Goal: Information Seeking & Learning: Learn about a topic

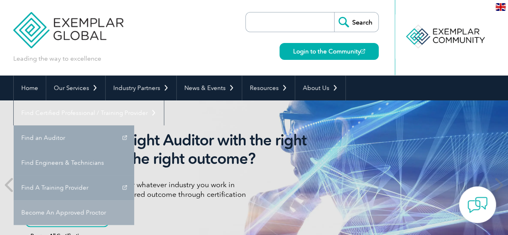
click at [134, 200] on link "Become An Approved Proctor" at bounding box center [74, 212] width 120 height 25
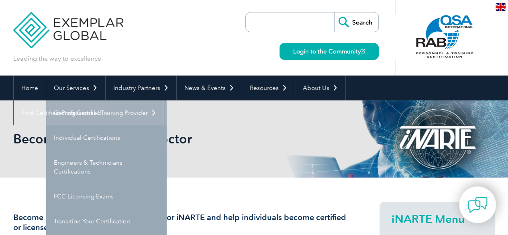
click at [85, 110] on link "Getting Certified" at bounding box center [106, 112] width 120 height 25
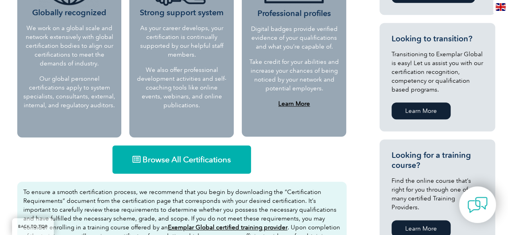
scroll to position [481, 0]
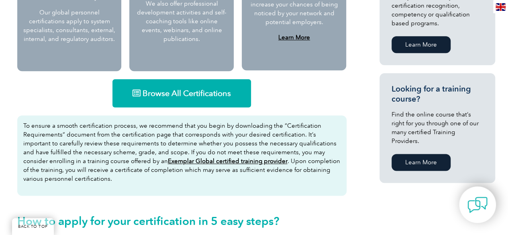
click at [190, 97] on span "Browse All Certifications" at bounding box center [186, 93] width 88 height 8
click at [213, 93] on span "Browse All Certifications" at bounding box center [186, 93] width 88 height 8
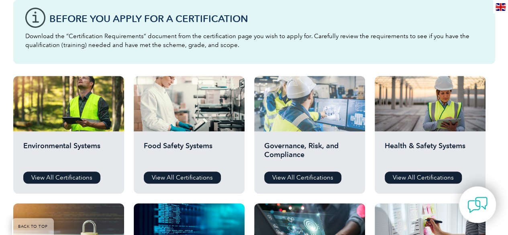
scroll to position [241, 0]
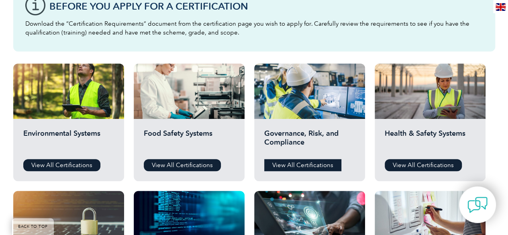
click at [315, 166] on link "View All Certifications" at bounding box center [302, 165] width 77 height 12
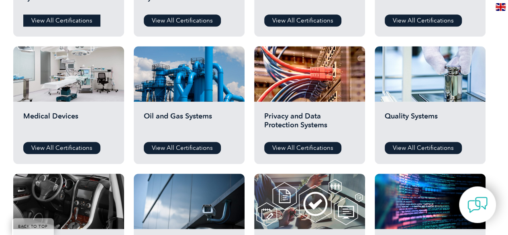
scroll to position [481, 0]
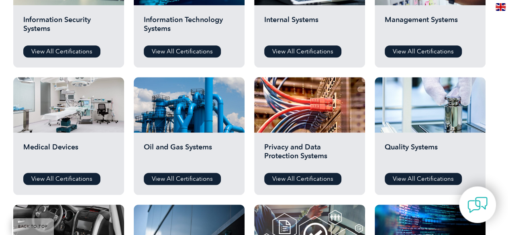
click at [51, 45] on div "Information Security Systems View All Certifications" at bounding box center [68, 36] width 111 height 62
click at [55, 50] on link "View All Certifications" at bounding box center [61, 51] width 77 height 12
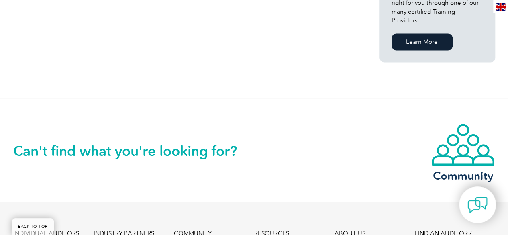
scroll to position [441, 0]
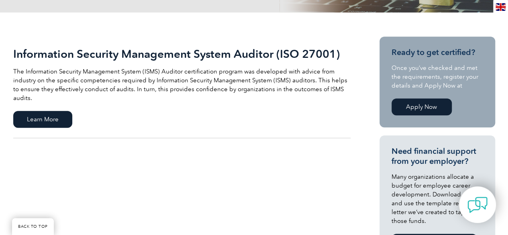
scroll to position [160, 0]
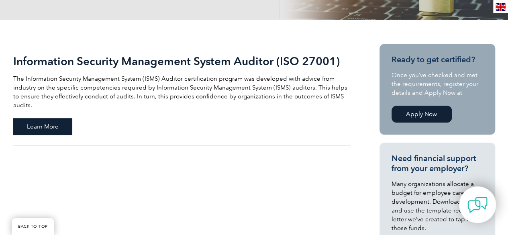
click at [57, 118] on span "Learn More" at bounding box center [42, 126] width 59 height 17
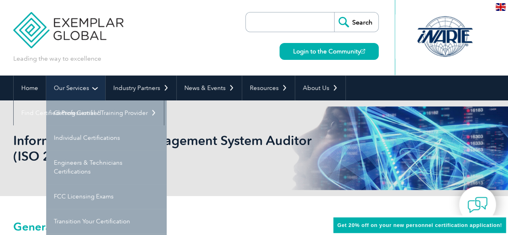
click at [79, 89] on link "Our Services" at bounding box center [75, 87] width 59 height 25
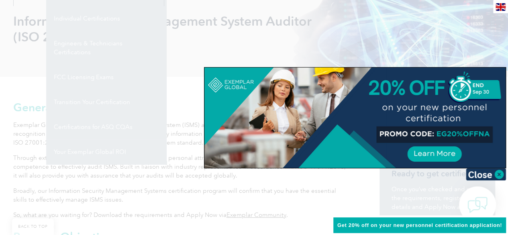
scroll to position [120, 0]
click at [169, 184] on div at bounding box center [254, 117] width 508 height 235
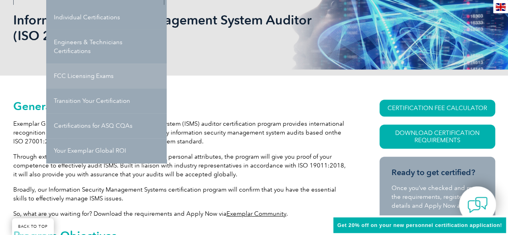
scroll to position [40, 0]
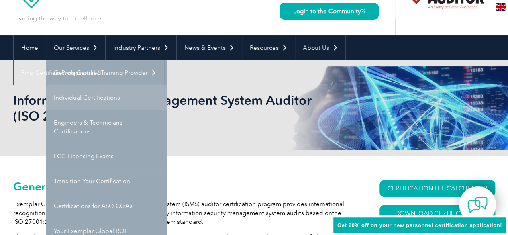
click at [94, 99] on link "Individual Certifications" at bounding box center [106, 97] width 120 height 25
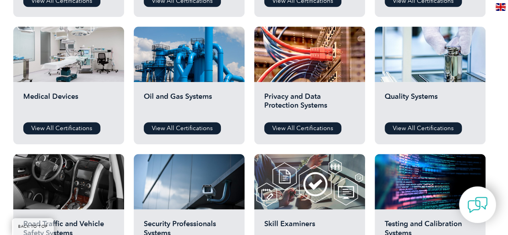
scroll to position [522, 0]
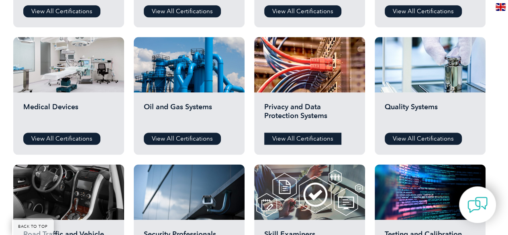
click at [295, 141] on link "View All Certifications" at bounding box center [302, 138] width 77 height 12
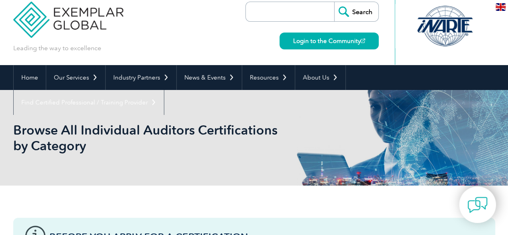
scroll to position [0, 0]
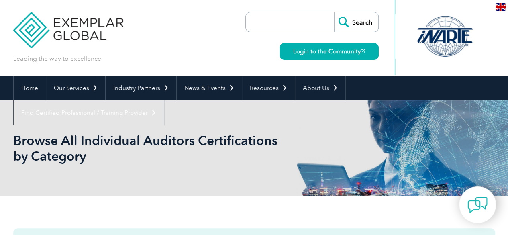
click at [272, 20] on input "search" at bounding box center [292, 21] width 84 height 19
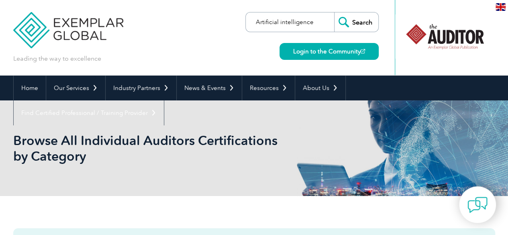
type input "Artificial intelligence"
click at [334, 12] on input "Search" at bounding box center [356, 21] width 44 height 19
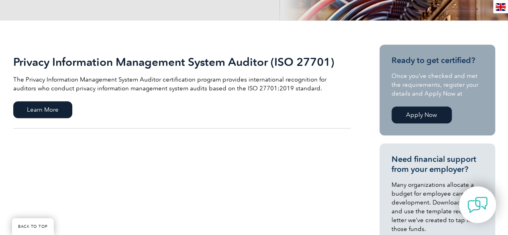
scroll to position [160, 0]
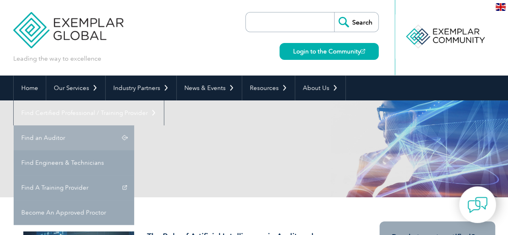
click at [134, 125] on link "Find an Auditor" at bounding box center [74, 137] width 120 height 25
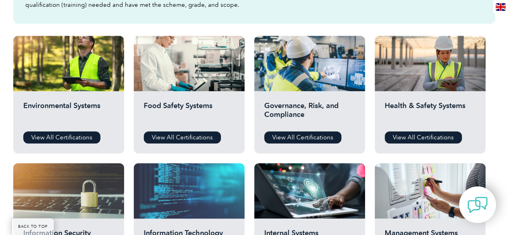
scroll to position [281, 0]
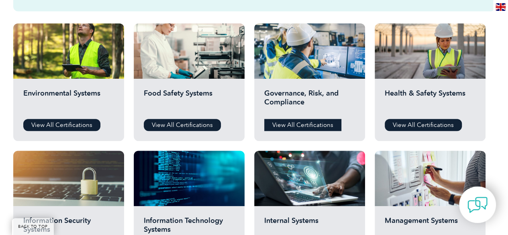
click at [301, 129] on link "View All Certifications" at bounding box center [302, 125] width 77 height 12
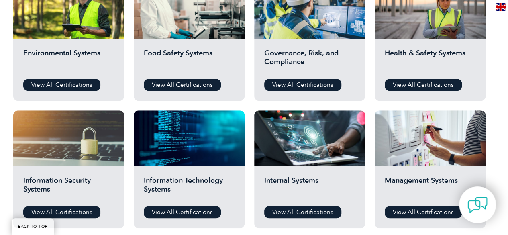
scroll to position [361, 0]
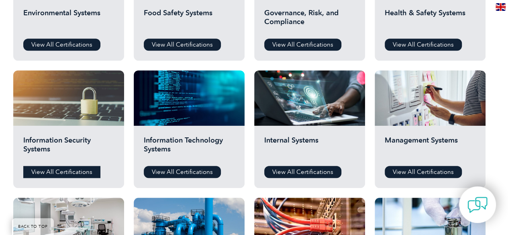
click at [82, 170] on link "View All Certifications" at bounding box center [61, 172] width 77 height 12
click at [194, 172] on link "View All Certifications" at bounding box center [182, 172] width 77 height 12
click at [299, 167] on link "View All Certifications" at bounding box center [302, 172] width 77 height 12
click at [424, 171] on link "View All Certifications" at bounding box center [422, 172] width 77 height 12
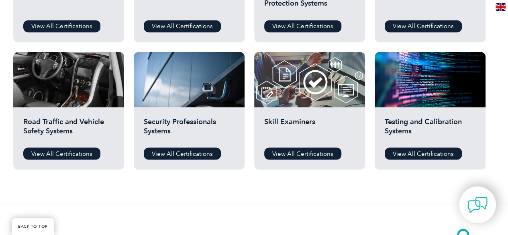
scroll to position [642, 0]
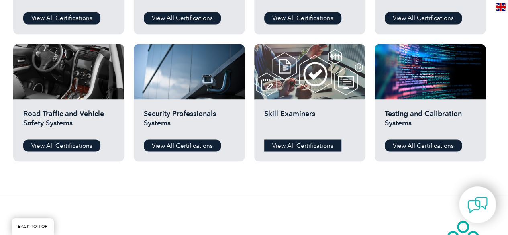
click at [313, 143] on link "View All Certifications" at bounding box center [302, 145] width 77 height 12
click at [430, 141] on link "View All Certifications" at bounding box center [422, 145] width 77 height 12
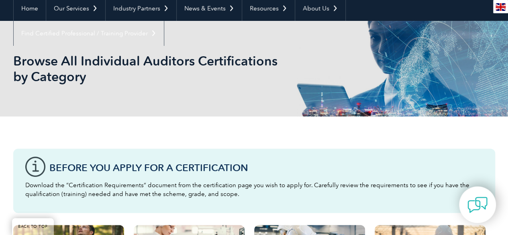
scroll to position [0, 0]
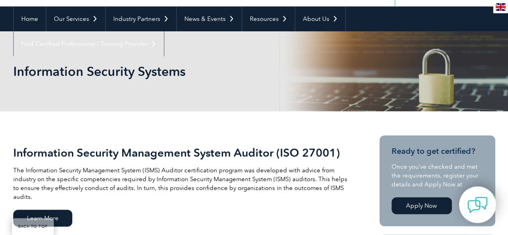
scroll to position [40, 0]
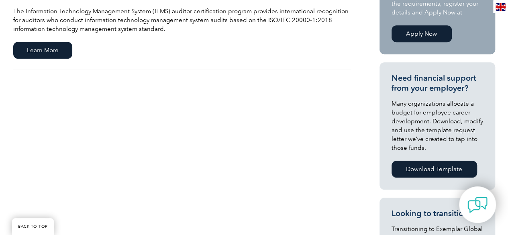
scroll to position [401, 0]
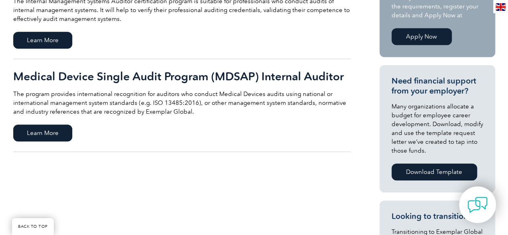
scroll to position [241, 0]
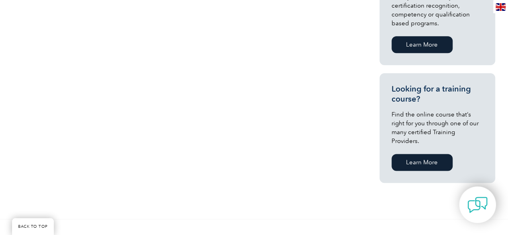
scroll to position [321, 0]
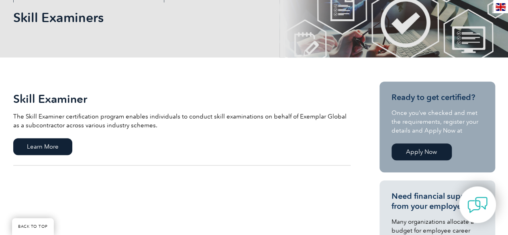
scroll to position [160, 0]
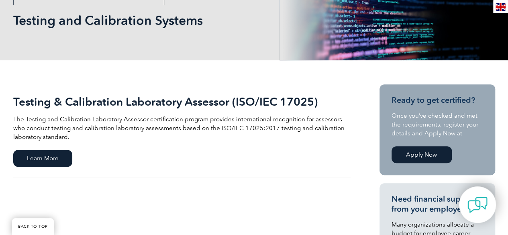
scroll to position [120, 0]
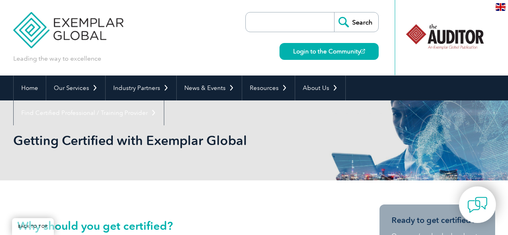
scroll to position [481, 0]
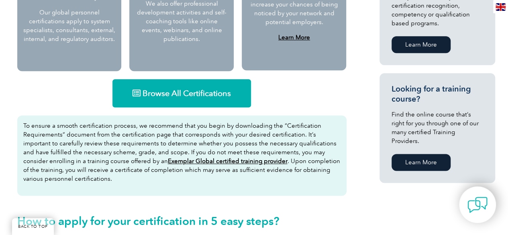
click at [195, 94] on span "Browse All Certifications" at bounding box center [186, 93] width 88 height 8
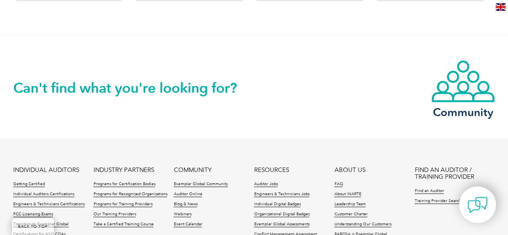
scroll to position [681, 0]
